Goal: Task Accomplishment & Management: Manage account settings

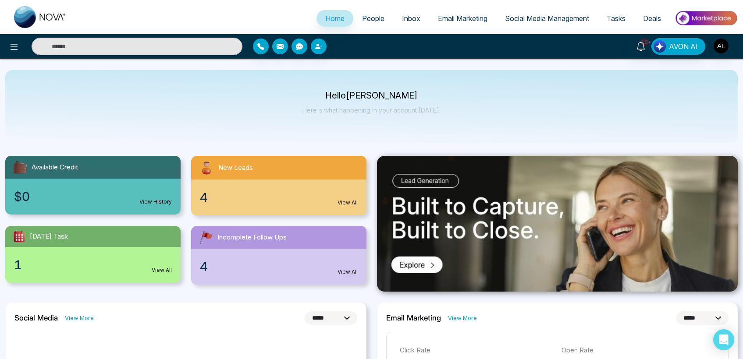
select select "*"
click at [521, 23] on link "Social Media Management" at bounding box center [547, 18] width 102 height 17
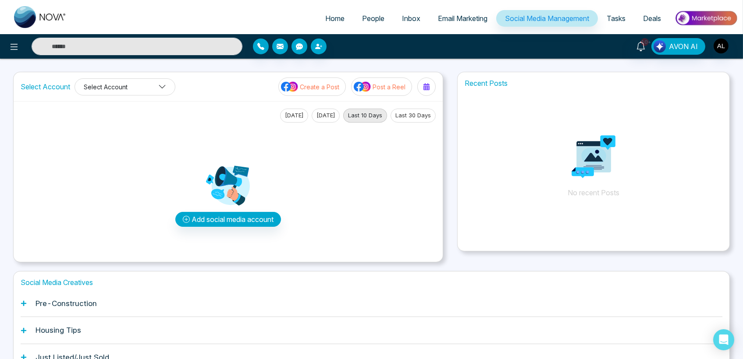
click at [137, 86] on button "Select Account" at bounding box center [124, 86] width 101 height 17
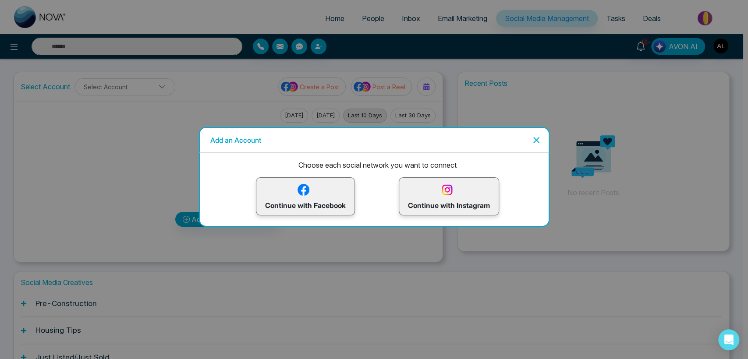
click at [127, 150] on div "Add an Account Choose each social network you want to connect Continue with Fac…" at bounding box center [374, 179] width 748 height 359
click at [537, 138] on icon "Close" at bounding box center [536, 140] width 6 height 6
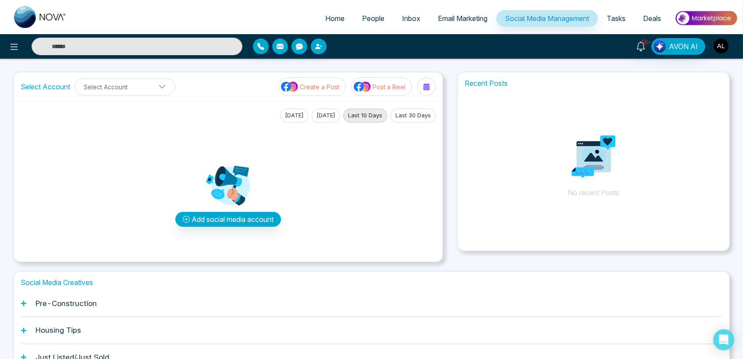
click at [720, 46] on img "button" at bounding box center [720, 46] width 15 height 15
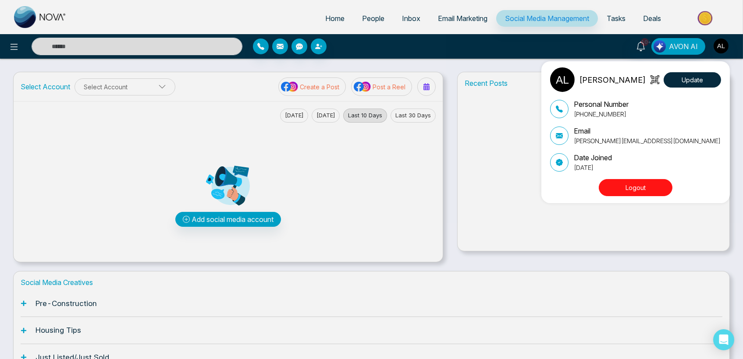
click at [132, 123] on div "ADMIN [PERSON_NAME] Update Personal Number [PHONE_NUMBER] Email [PERSON_NAME][E…" at bounding box center [371, 179] width 743 height 359
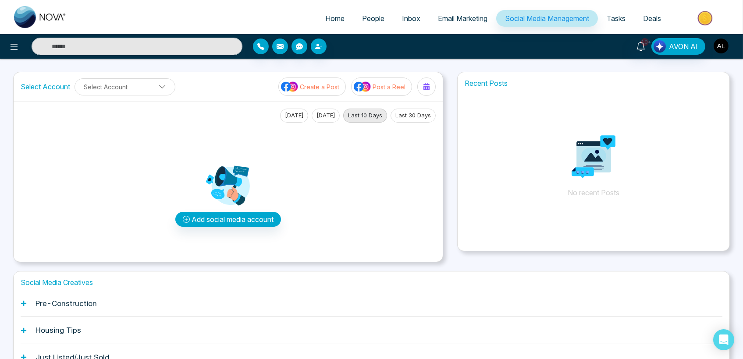
click at [722, 43] on img "button" at bounding box center [720, 46] width 15 height 15
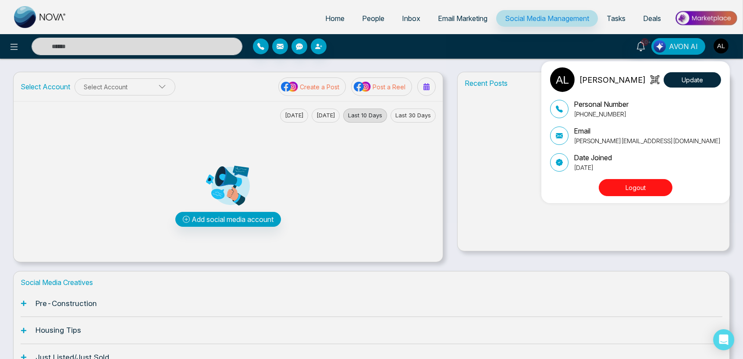
click at [615, 181] on button "Logout" at bounding box center [636, 187] width 74 height 17
